Goal: Navigation & Orientation: Find specific page/section

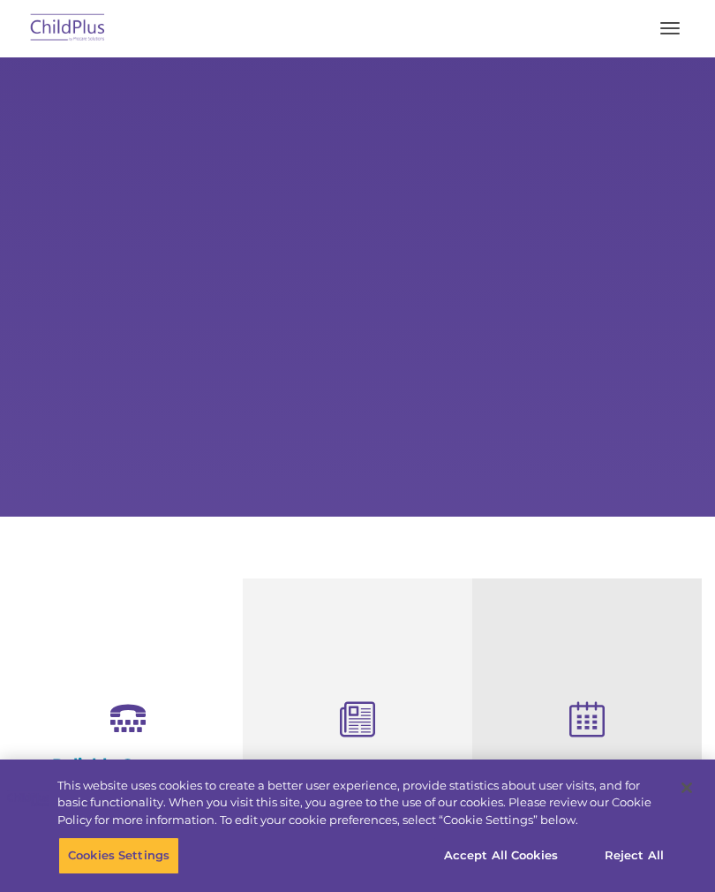
select select "MEDIUM"
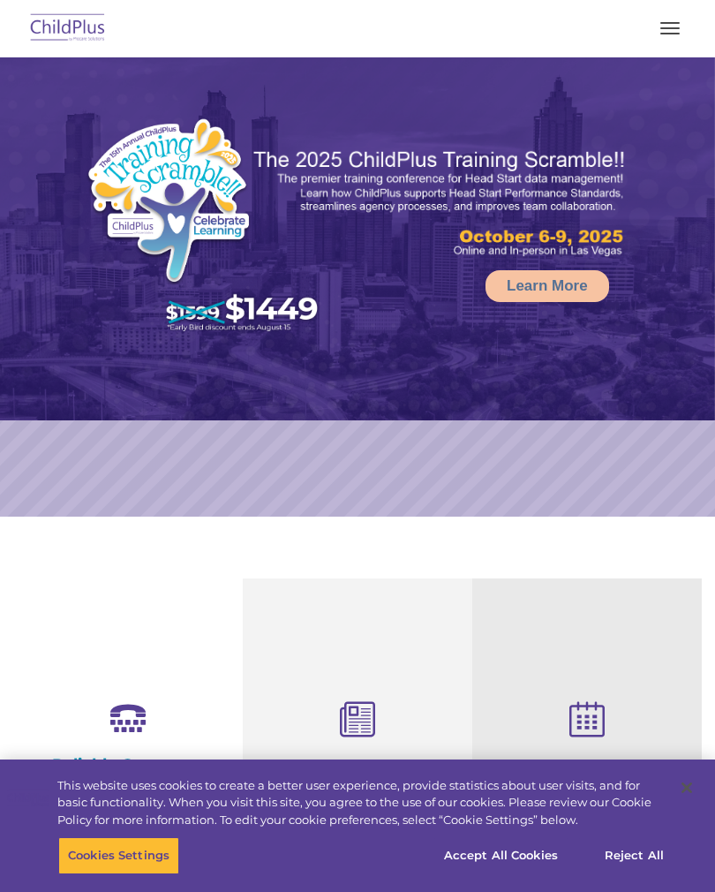
scroll to position [62, 0]
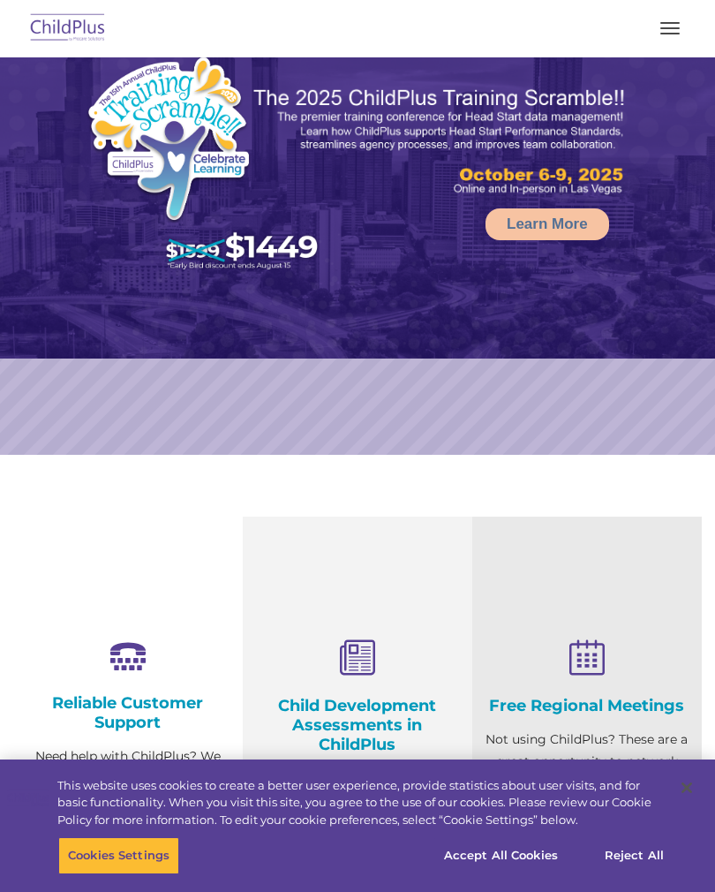
select select "MEDIUM"
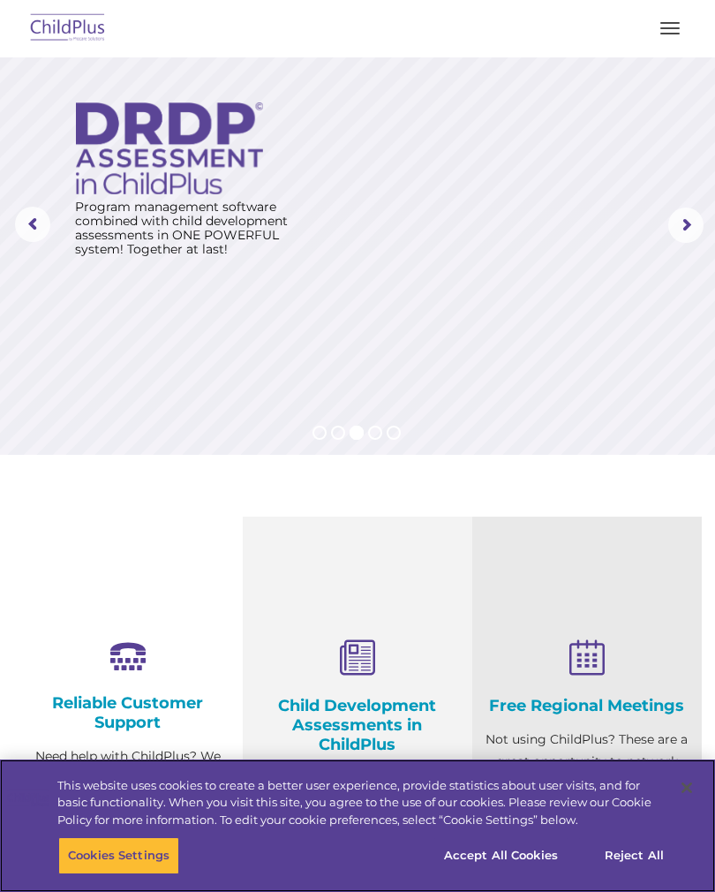
scroll to position [0, 0]
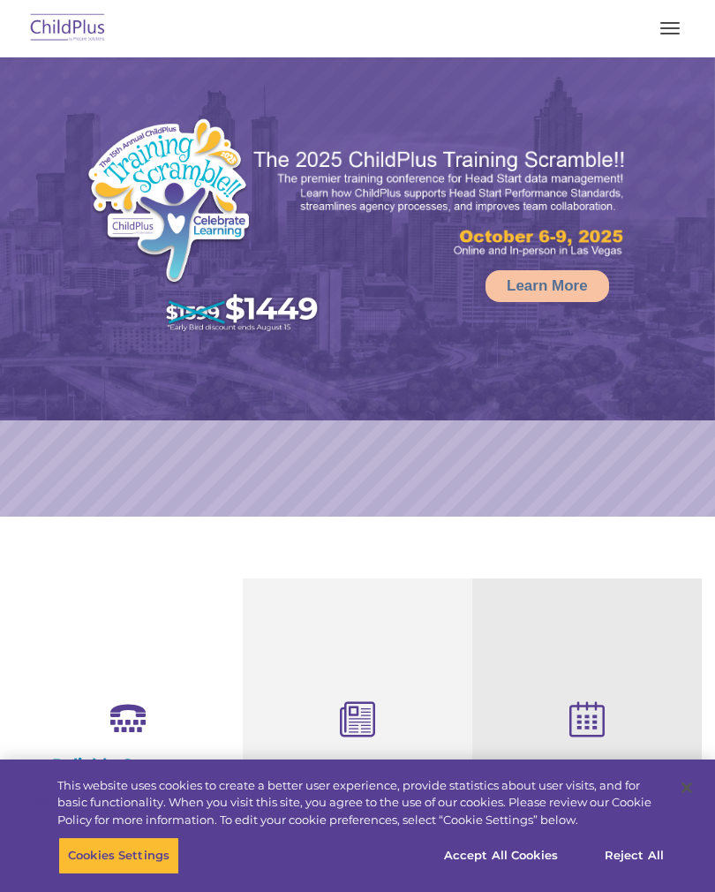
select select "MEDIUM"
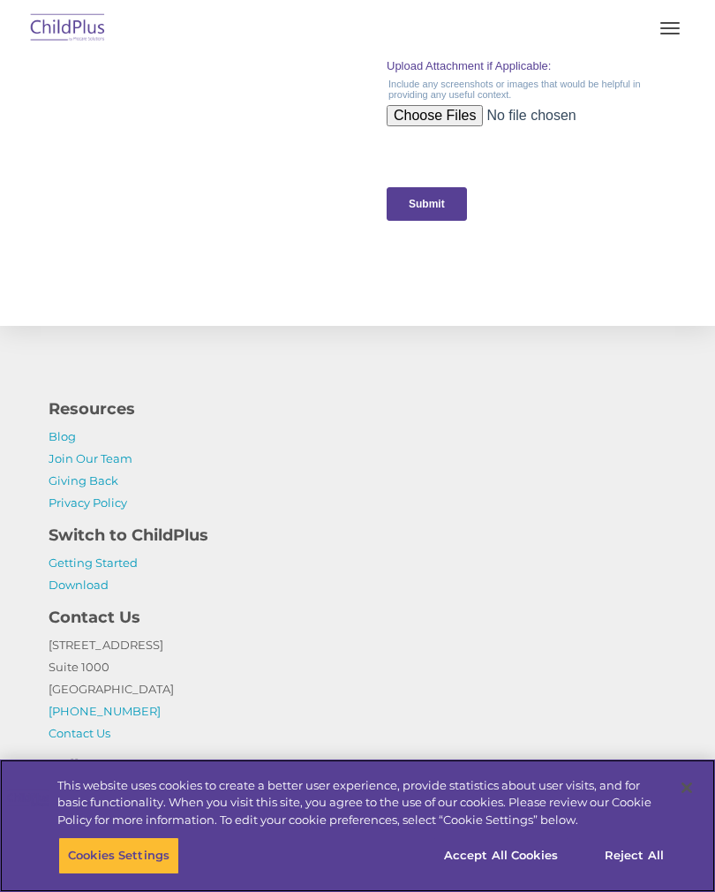
scroll to position [1980, 0]
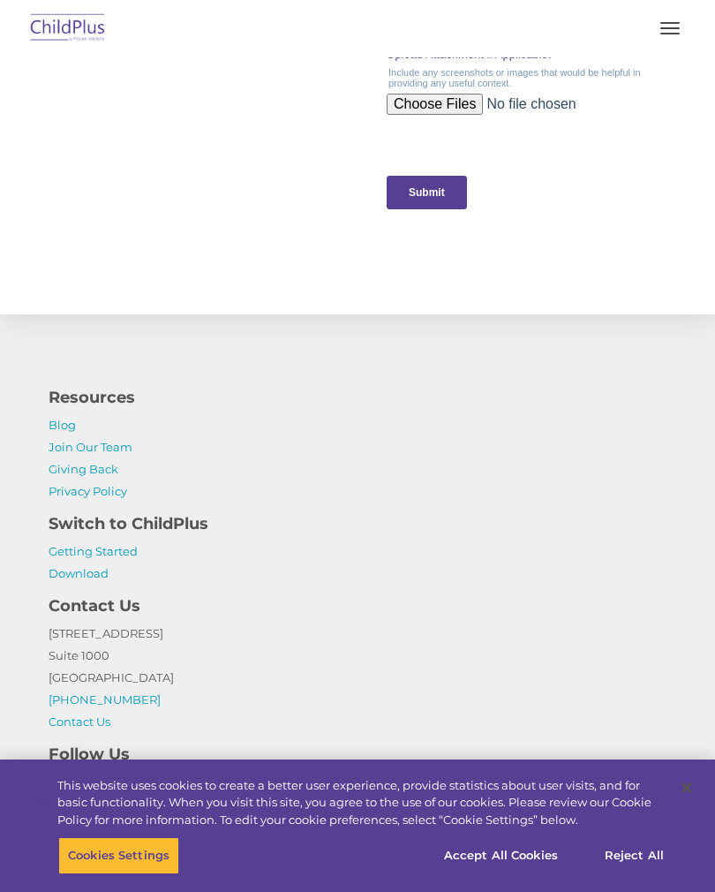
click at [118, 555] on link "Getting Started" at bounding box center [93, 551] width 89 height 14
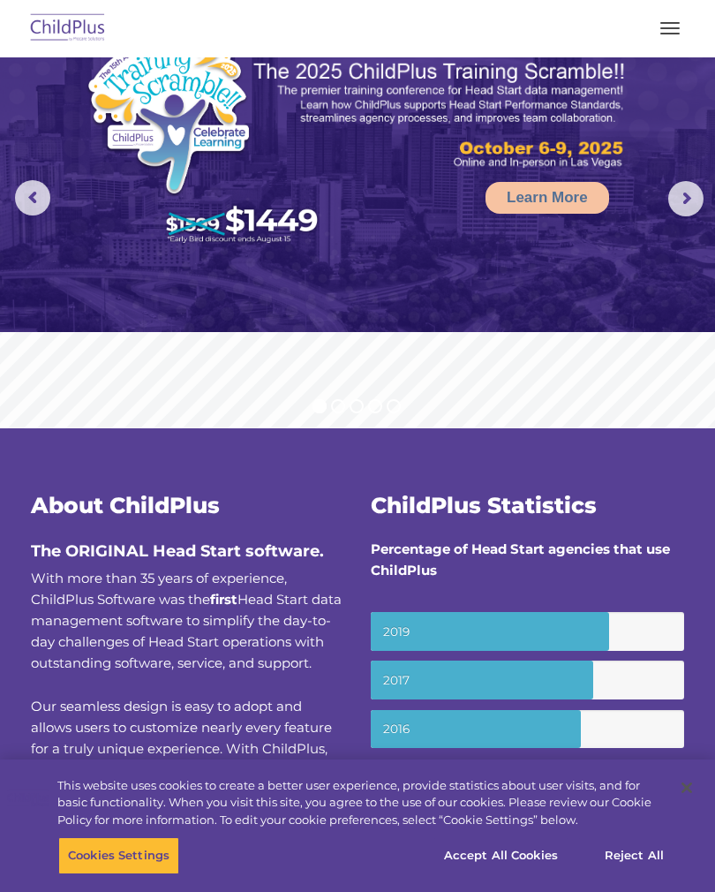
click at [668, 34] on button "button" at bounding box center [670, 28] width 37 height 28
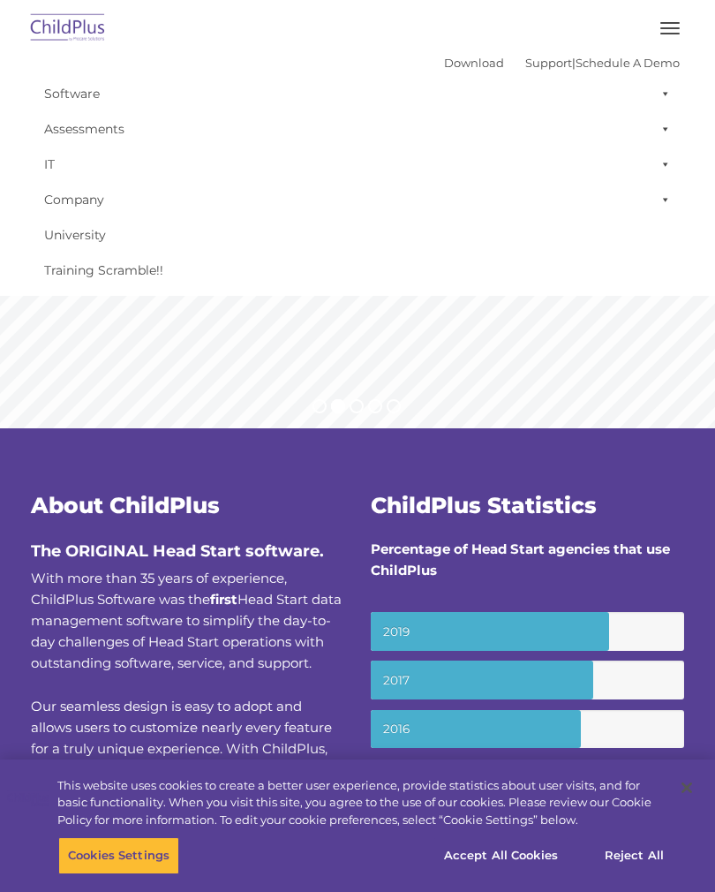
click at [100, 194] on link "Company" at bounding box center [357, 199] width 645 height 35
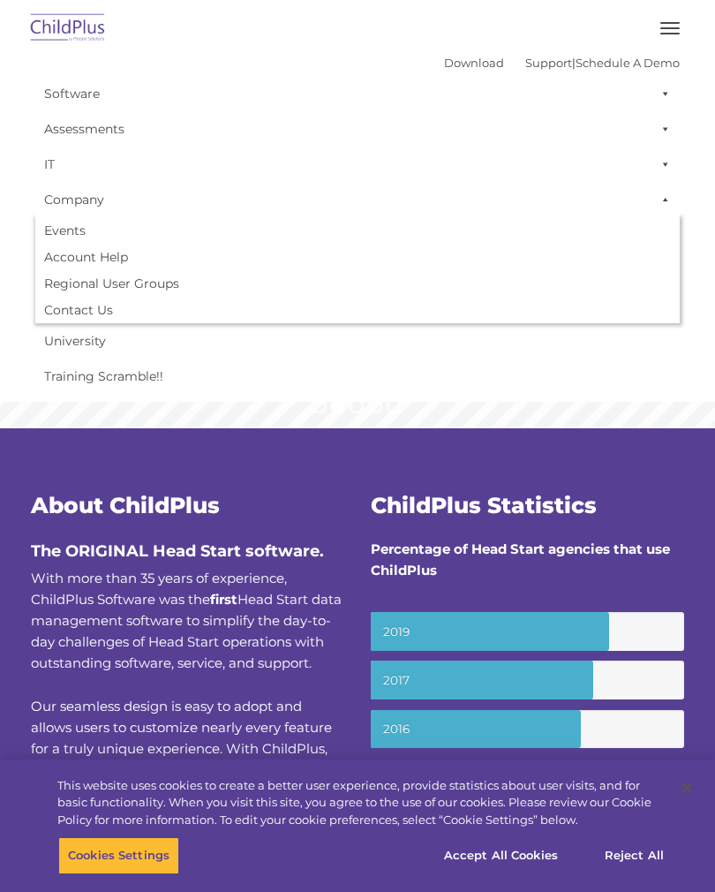
click at [80, 27] on img at bounding box center [67, 29] width 83 height 42
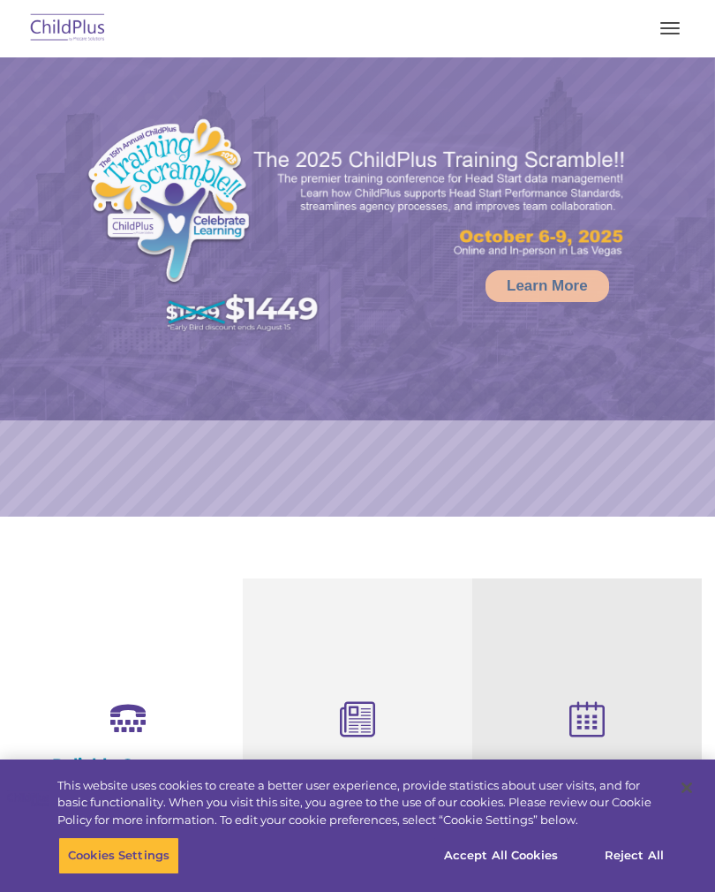
select select "MEDIUM"
